Goal: Information Seeking & Learning: Check status

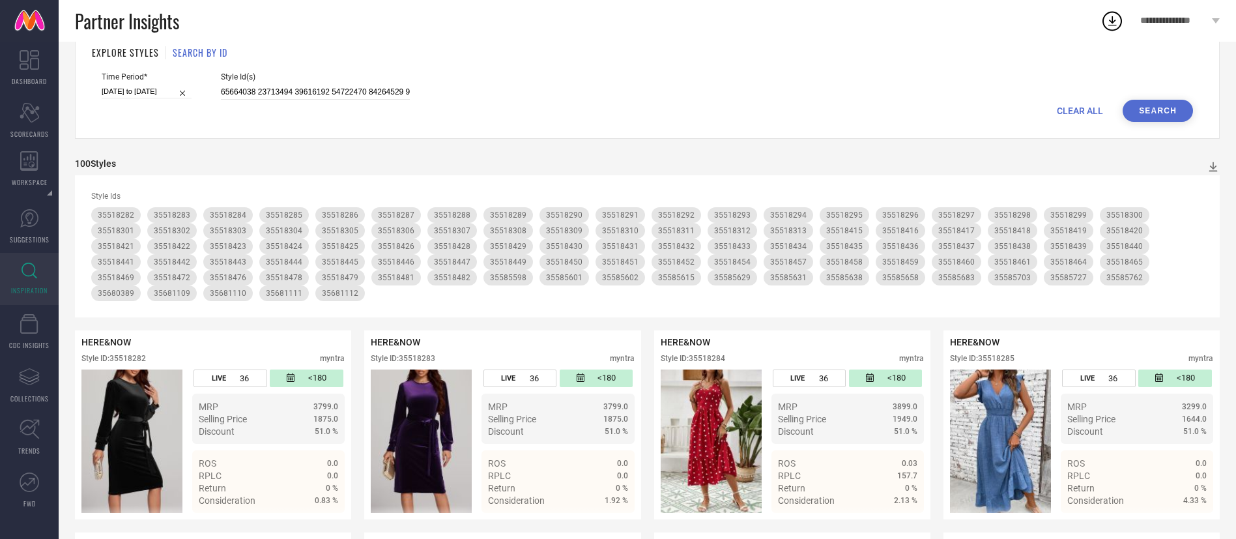
scroll to position [49, 0]
click at [270, 99] on input at bounding box center [315, 92] width 189 height 15
paste input "4207074 31986219 32485132 32511006 32465313 31986122 32465317 31986197 32511083…"
type input "34207074 31986219 32485132 32511006 32465313 31986122 32465317 31986197 3251108…"
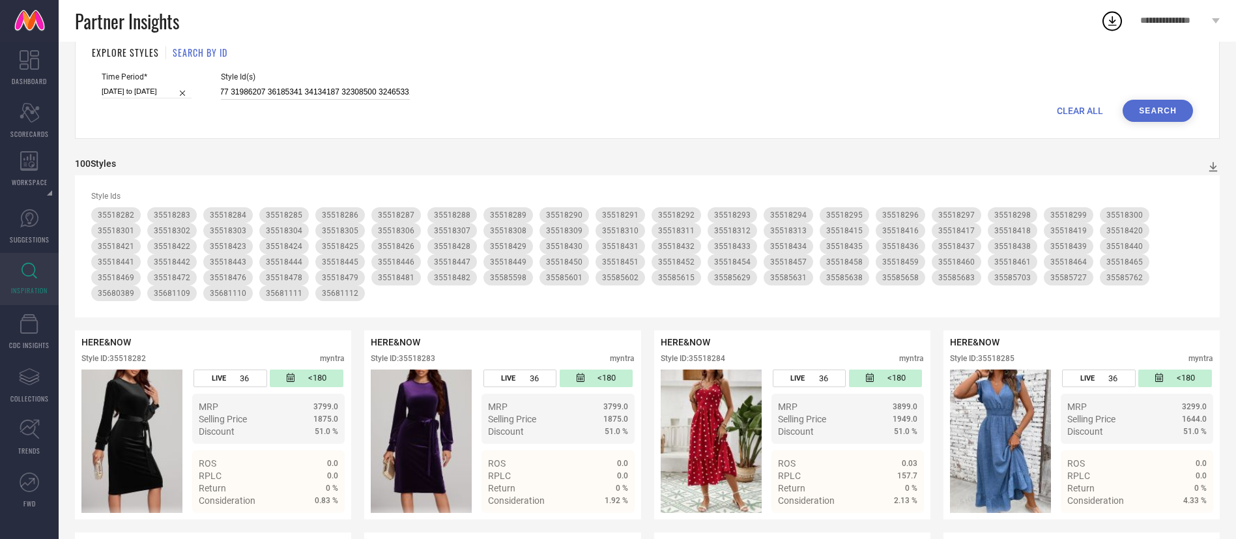
select select "6"
select select "2025"
select select "7"
select select "2025"
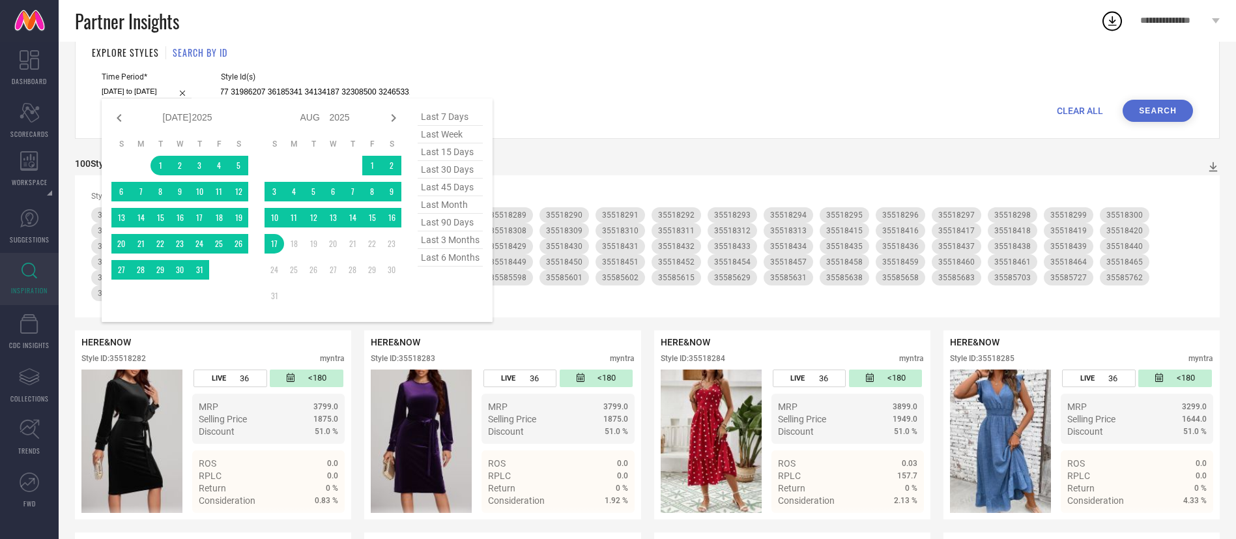
click at [165, 94] on input "[DATE] to [DATE]" at bounding box center [147, 92] width 90 height 14
type input "34207074 31986219 32485132 32511006 32465313 31986122 32465317 31986197 3251108…"
click at [116, 115] on icon at bounding box center [119, 118] width 16 height 16
select select "5"
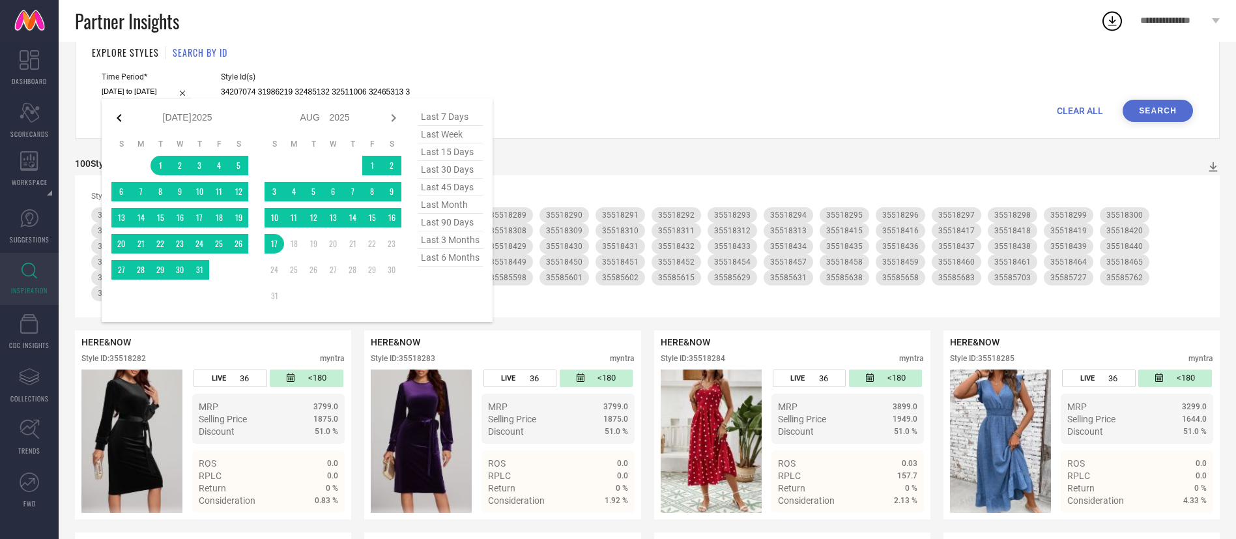
select select "2025"
select select "6"
select select "2025"
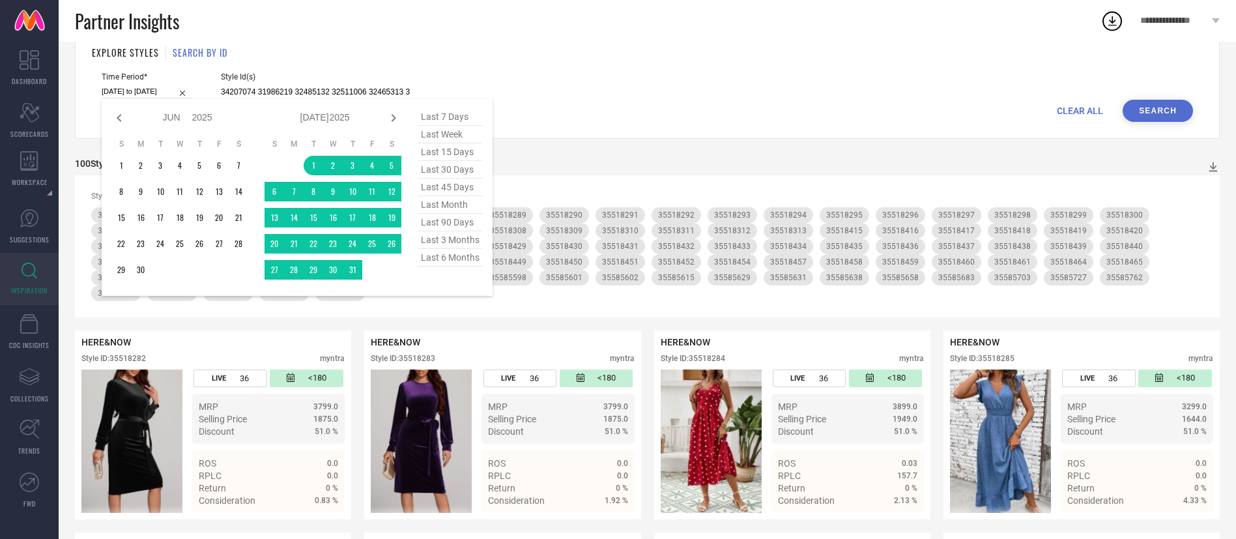
click at [116, 115] on icon at bounding box center [119, 118] width 16 height 16
select select "4"
select select "2025"
select select "5"
select select "2025"
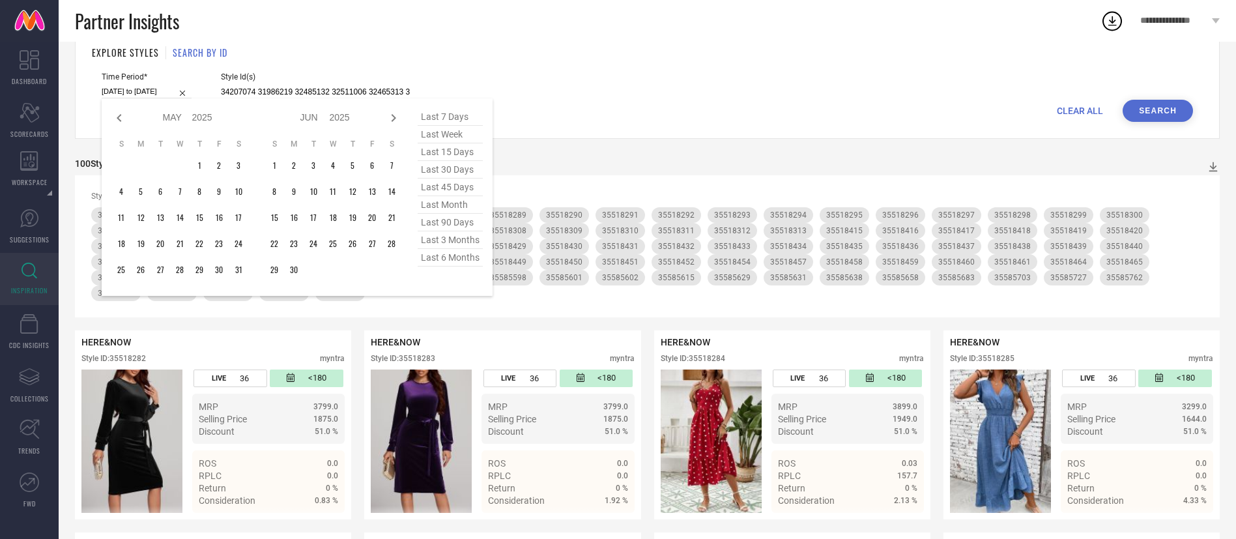
click at [116, 115] on icon at bounding box center [119, 118] width 16 height 16
select select "3"
select select "2025"
select select "4"
select select "2025"
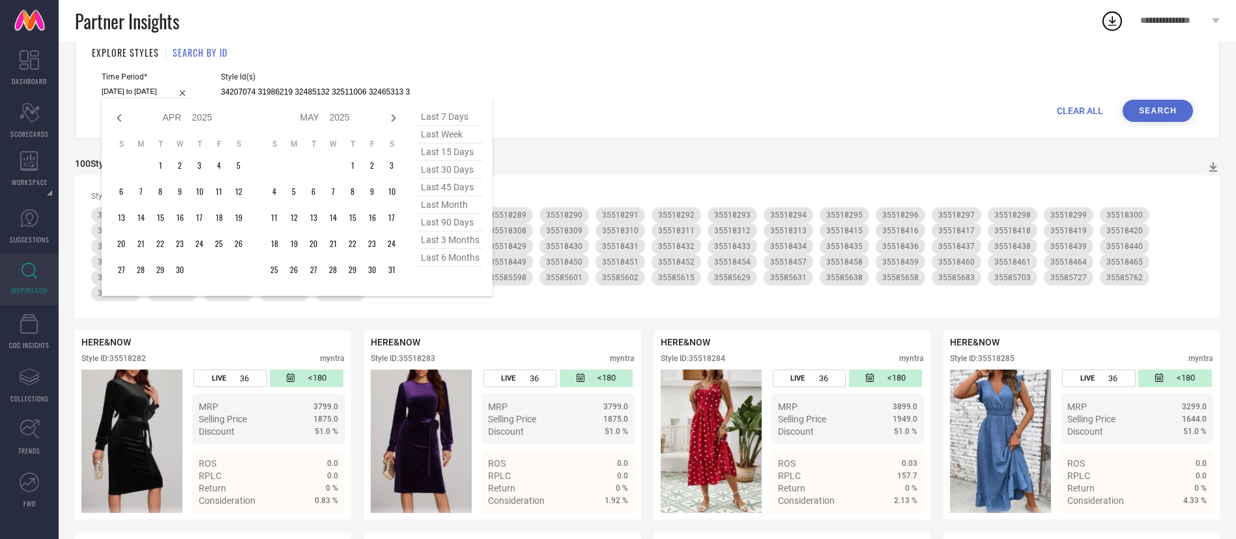
click at [116, 115] on icon at bounding box center [119, 118] width 16 height 16
select select "2"
select select "2025"
select select "3"
select select "2025"
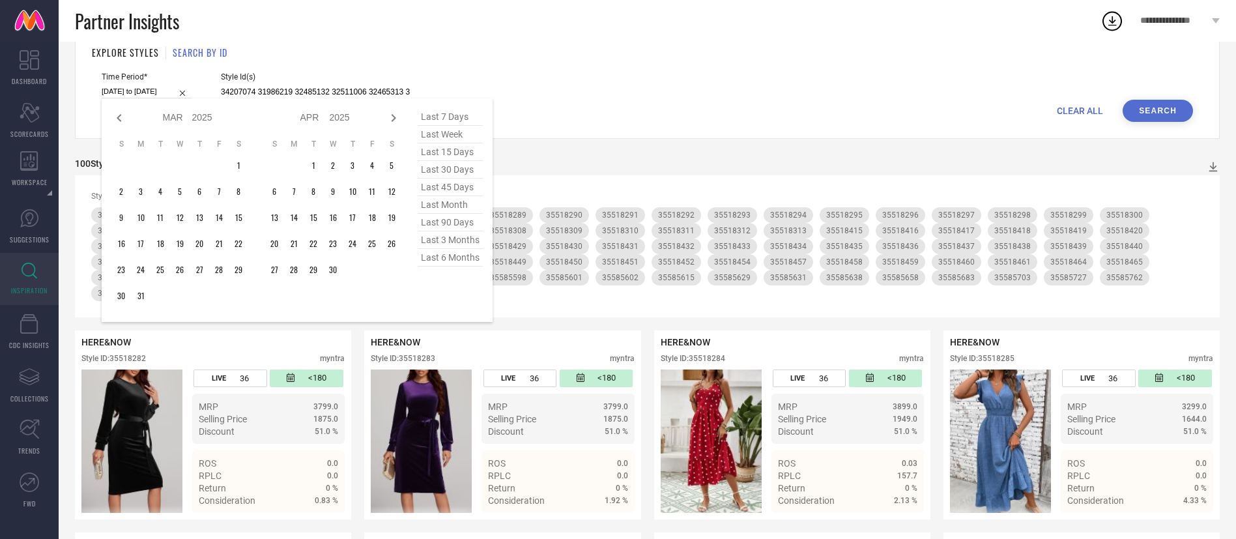
click at [116, 115] on icon at bounding box center [119, 118] width 16 height 16
select select "1"
select select "2025"
select select "2"
select select "2025"
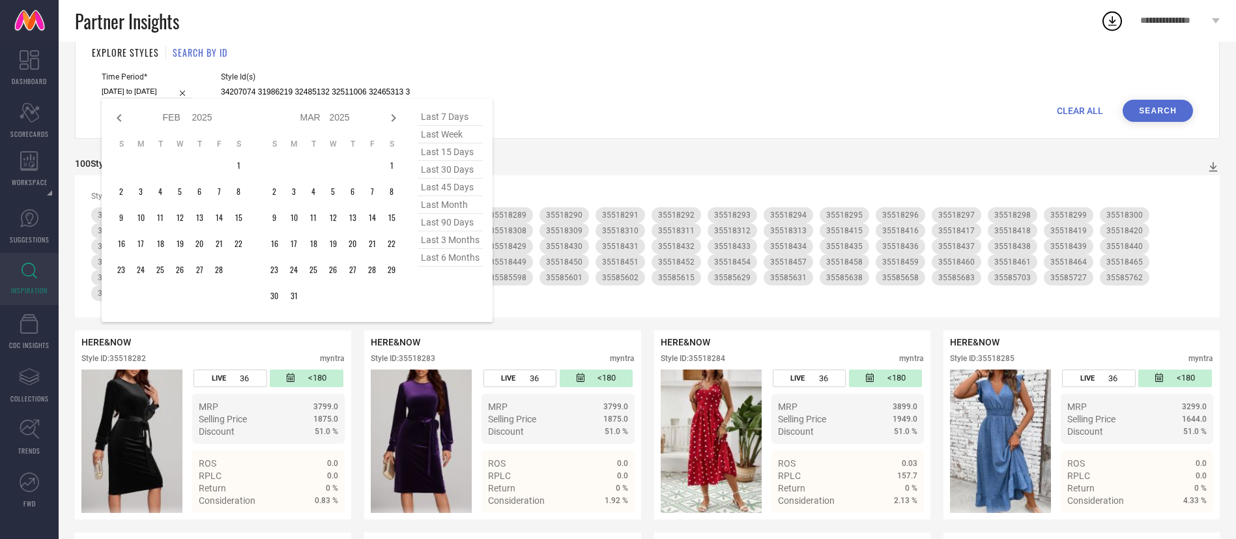
click at [116, 115] on icon at bounding box center [119, 118] width 16 height 16
select select "2025"
select select "1"
select select "2025"
click at [116, 115] on icon at bounding box center [119, 118] width 16 height 16
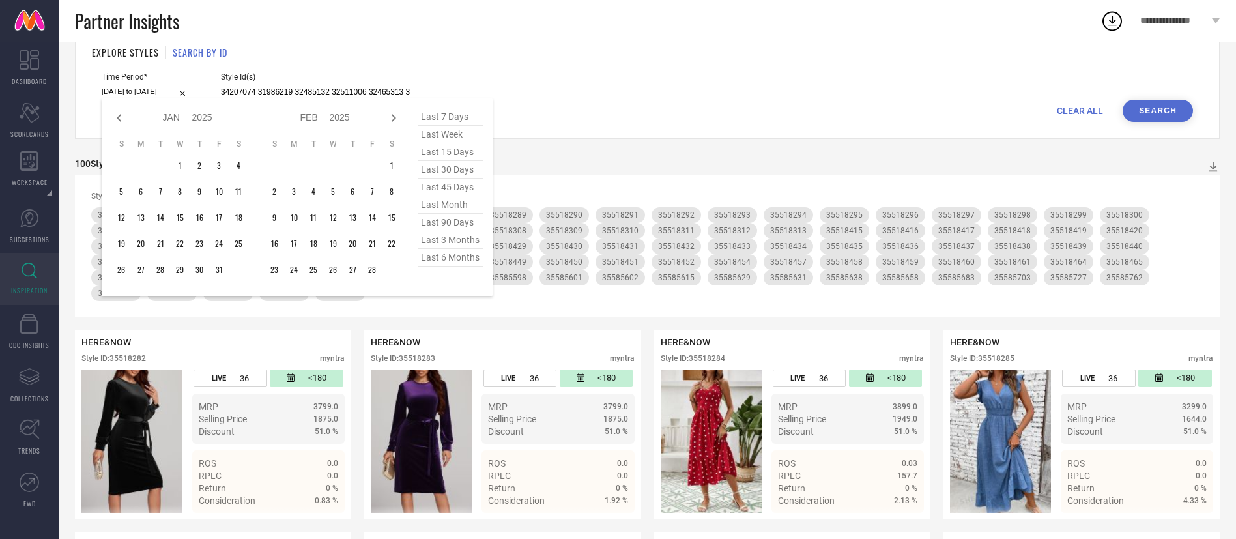
select select "11"
select select "2024"
select select "2025"
click at [394, 121] on icon at bounding box center [394, 118] width 16 height 16
select select "2025"
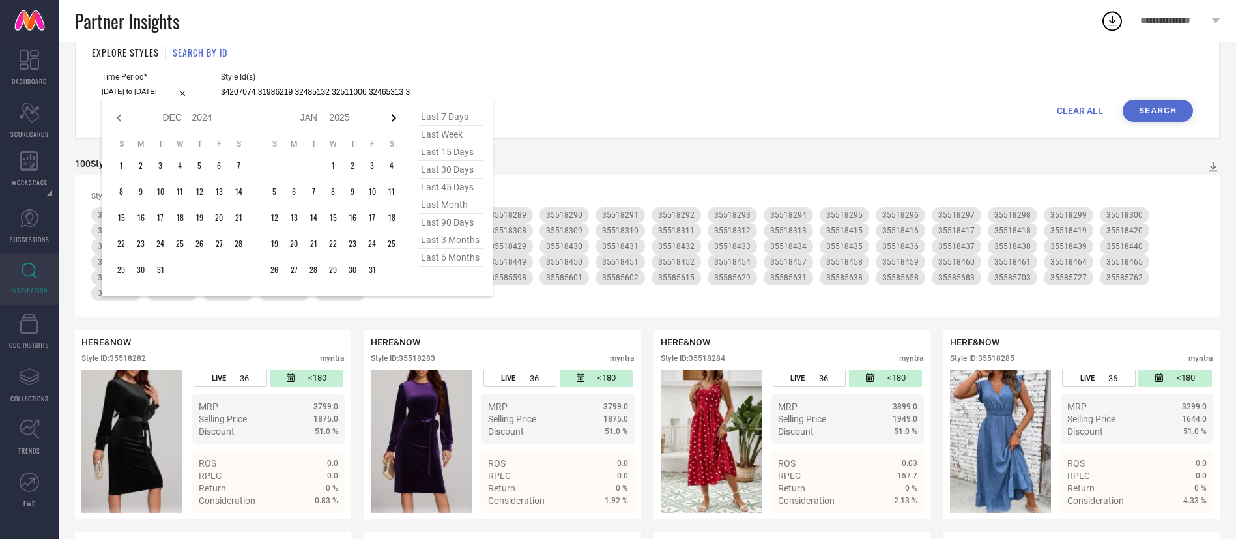
select select "1"
select select "2025"
type input "After [DATE]"
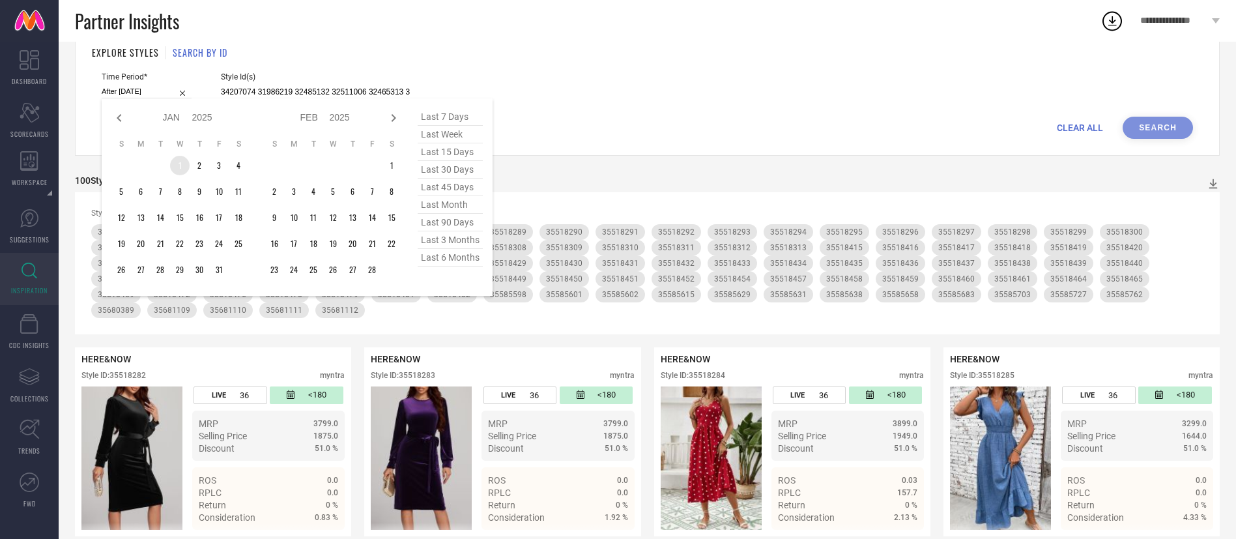
click at [184, 164] on td "1" at bounding box center [180, 166] width 20 height 20
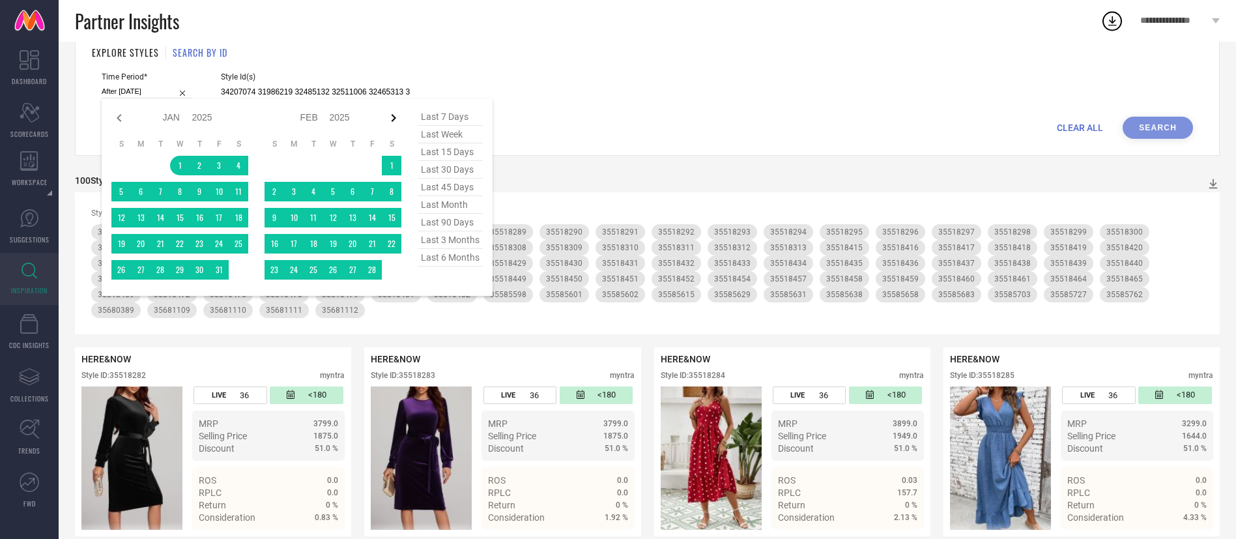
click at [396, 119] on icon at bounding box center [394, 118] width 16 height 16
select select "1"
select select "2025"
select select "2"
select select "2025"
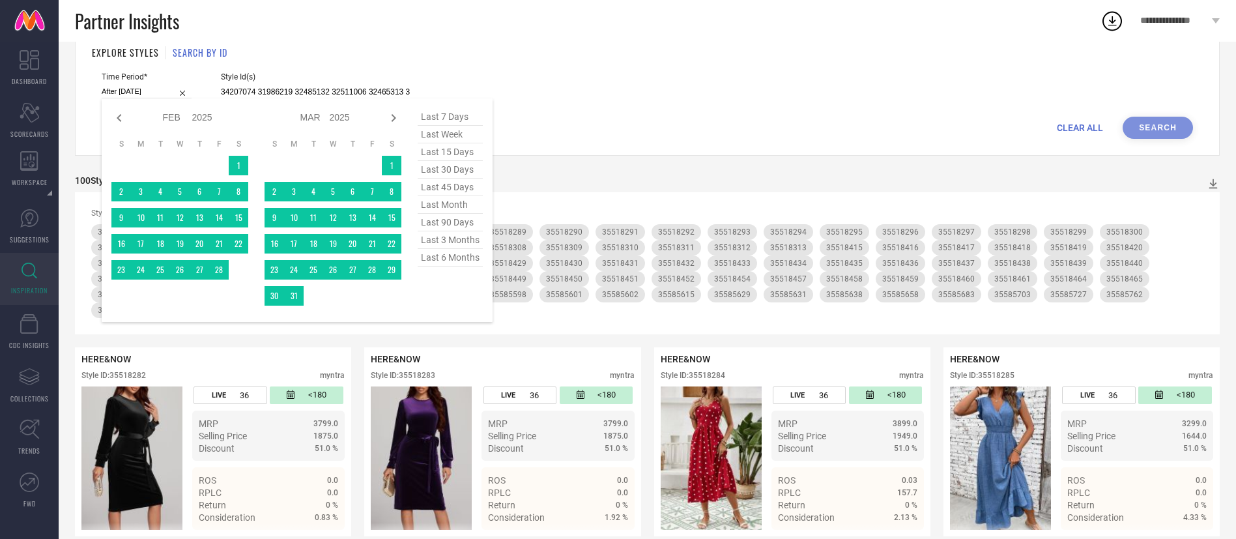
click at [396, 119] on icon at bounding box center [394, 118] width 16 height 16
select select "2"
select select "2025"
select select "3"
select select "2025"
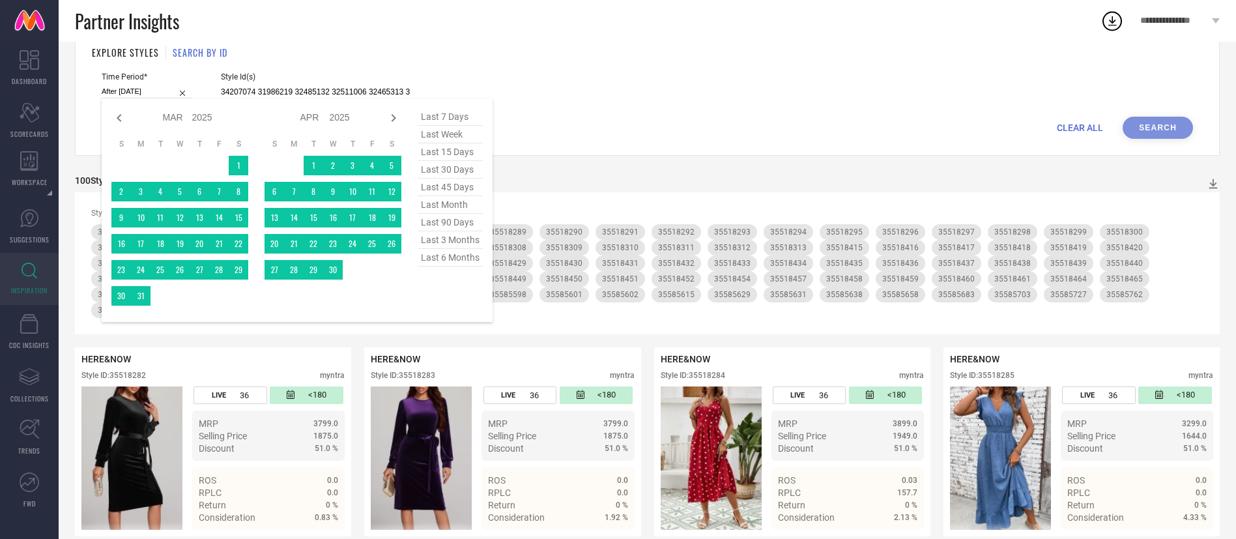
click at [396, 119] on icon at bounding box center [394, 118] width 16 height 16
select select "3"
select select "2025"
select select "4"
select select "2025"
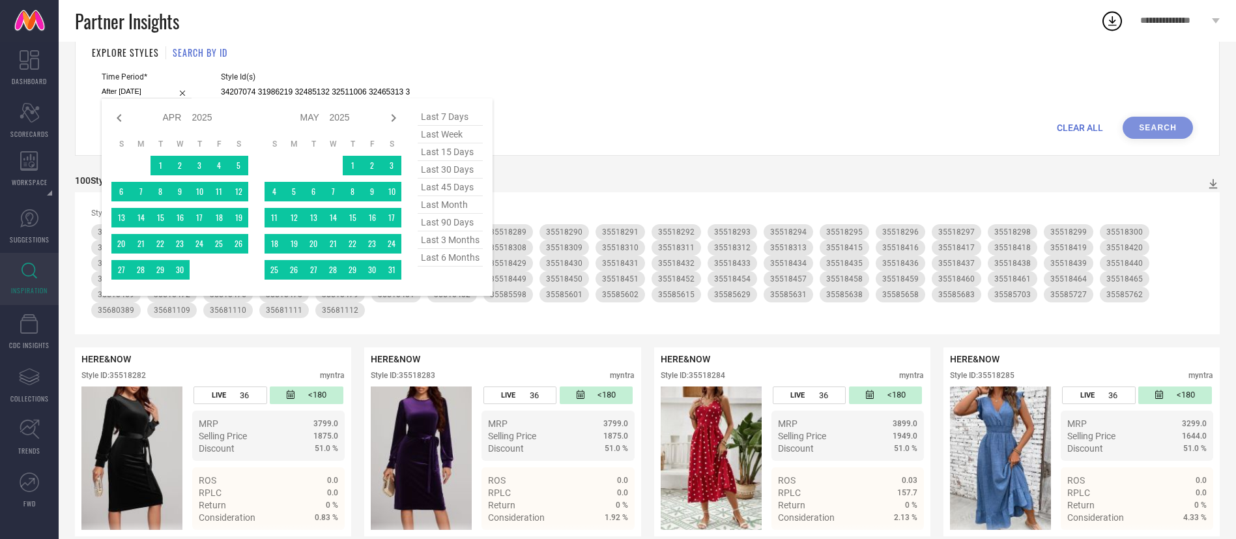
click at [396, 119] on icon at bounding box center [394, 118] width 16 height 16
select select "4"
select select "2025"
select select "5"
select select "2025"
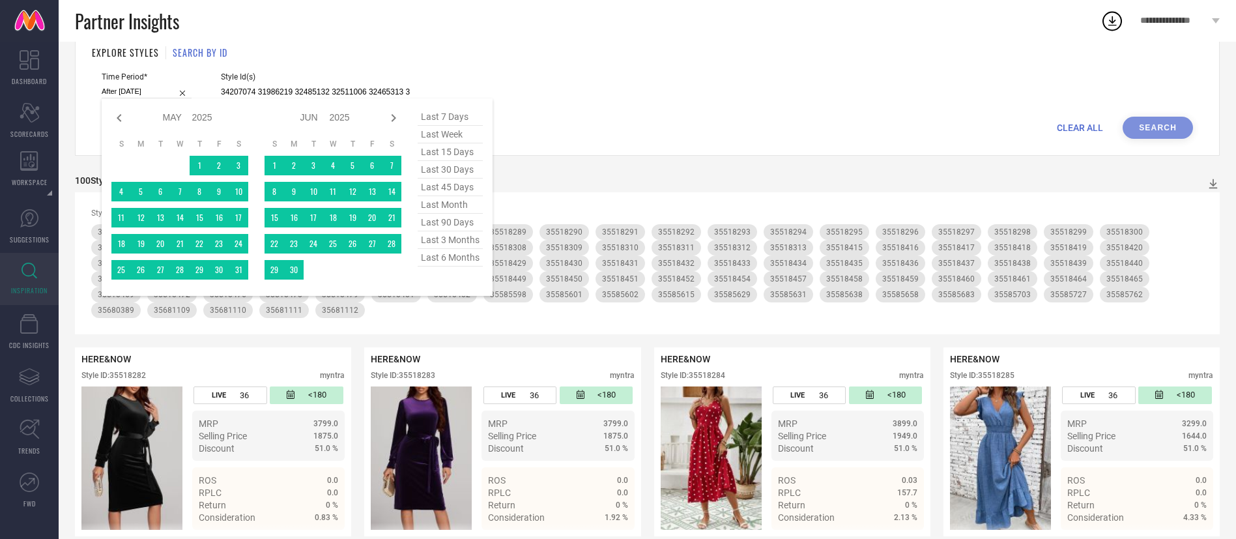
click at [396, 119] on icon at bounding box center [394, 118] width 16 height 16
select select "5"
select select "2025"
select select "6"
select select "2025"
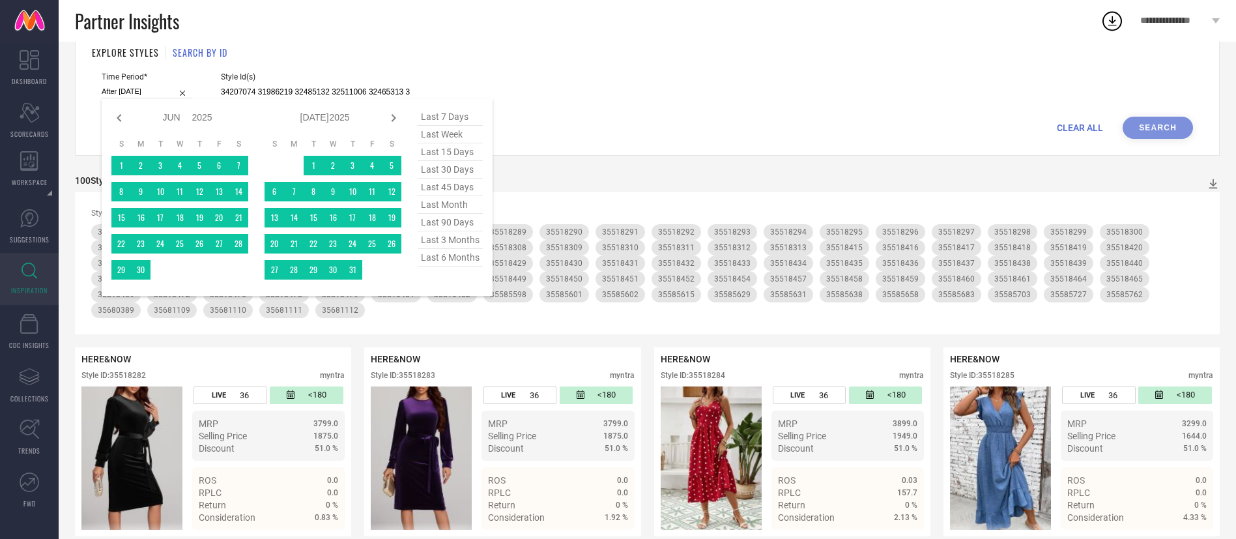
click at [396, 119] on icon at bounding box center [394, 118] width 16 height 16
select select "6"
select select "2025"
select select "7"
select select "2025"
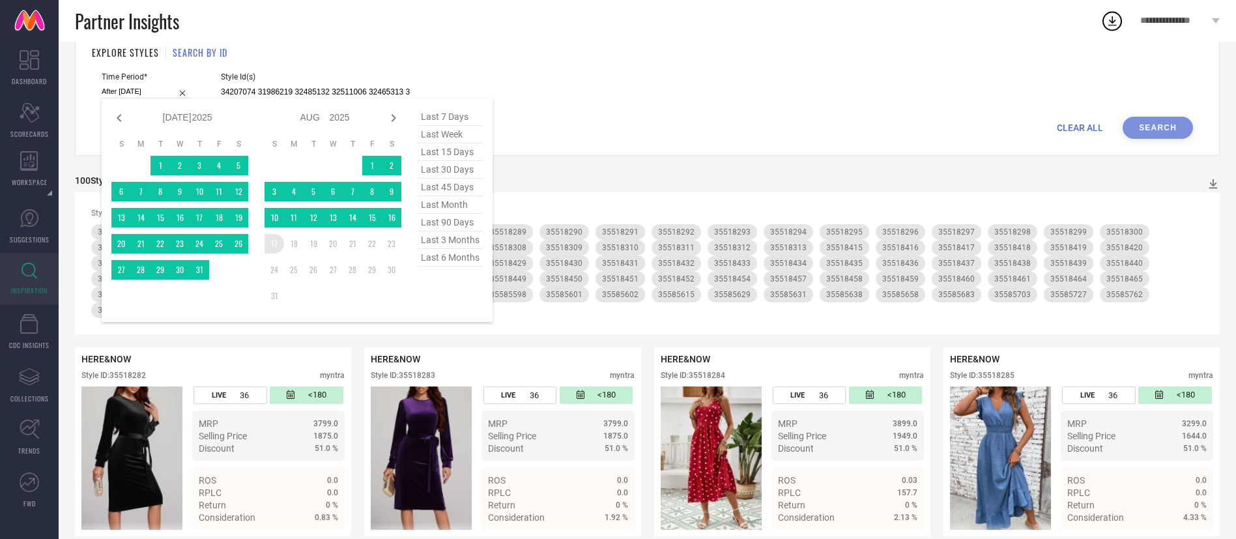
type input "[DATE] to [DATE]"
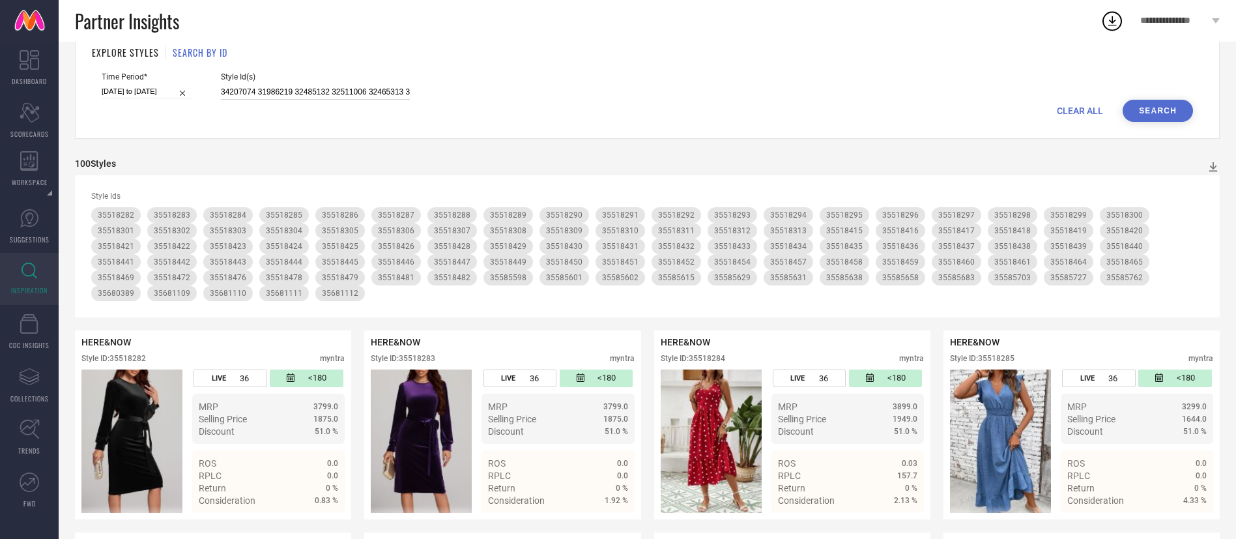
click at [262, 91] on input "34207074 31986219 32485132 32511006 32465313 31986122 32465317 31986197 3251108…" at bounding box center [315, 92] width 189 height 15
